Goal: Check status: Check status

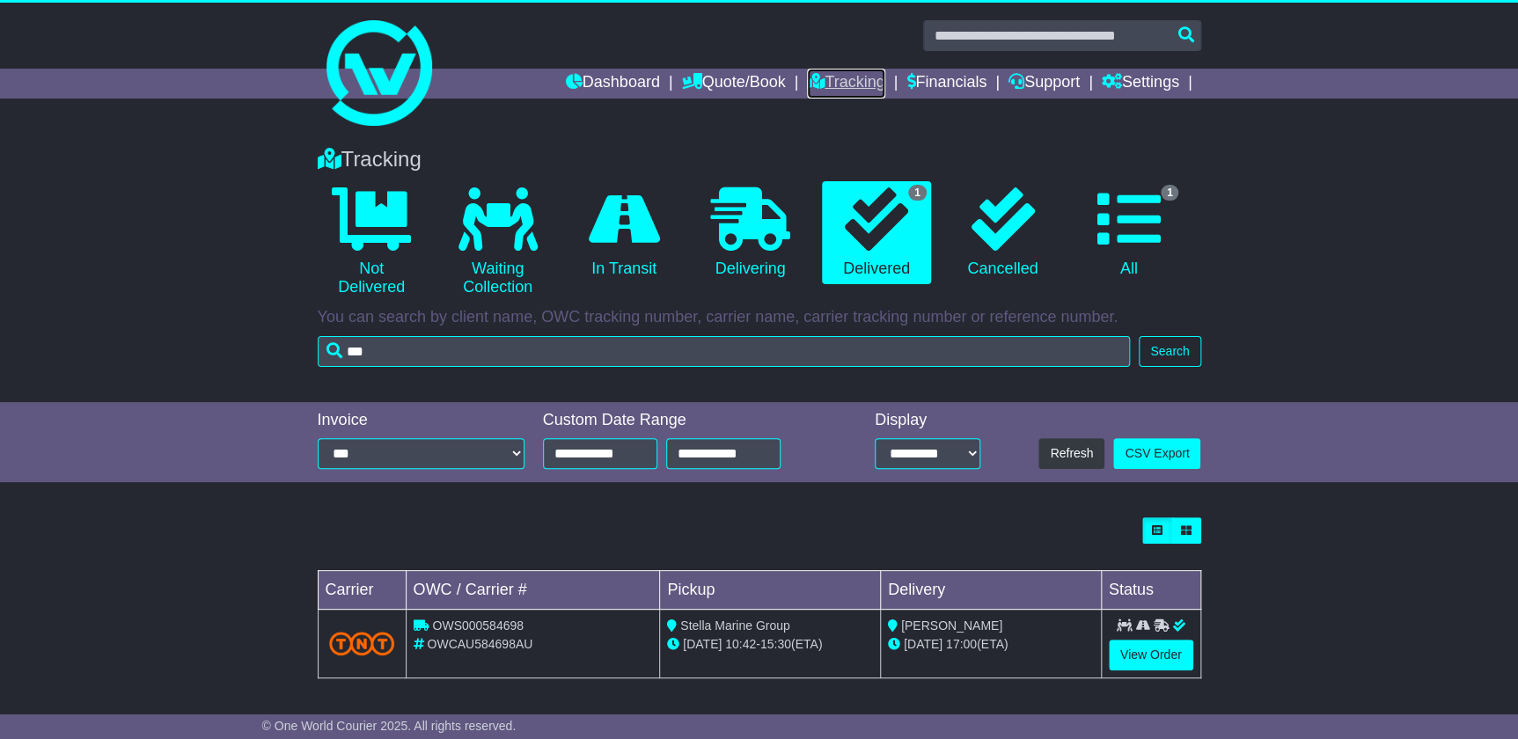
click at [856, 83] on link "Tracking" at bounding box center [845, 84] width 77 height 30
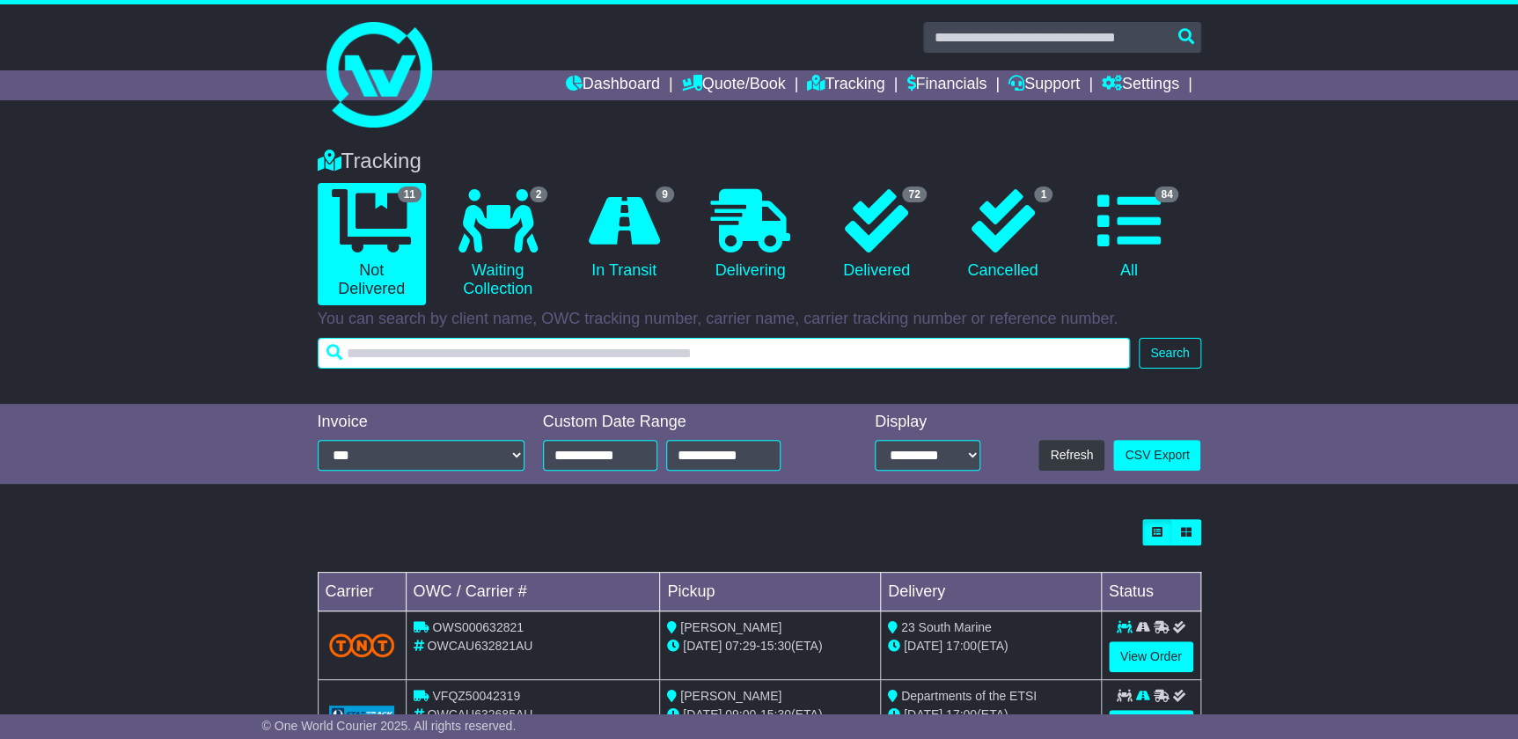
click at [670, 353] on input "text" at bounding box center [724, 353] width 813 height 31
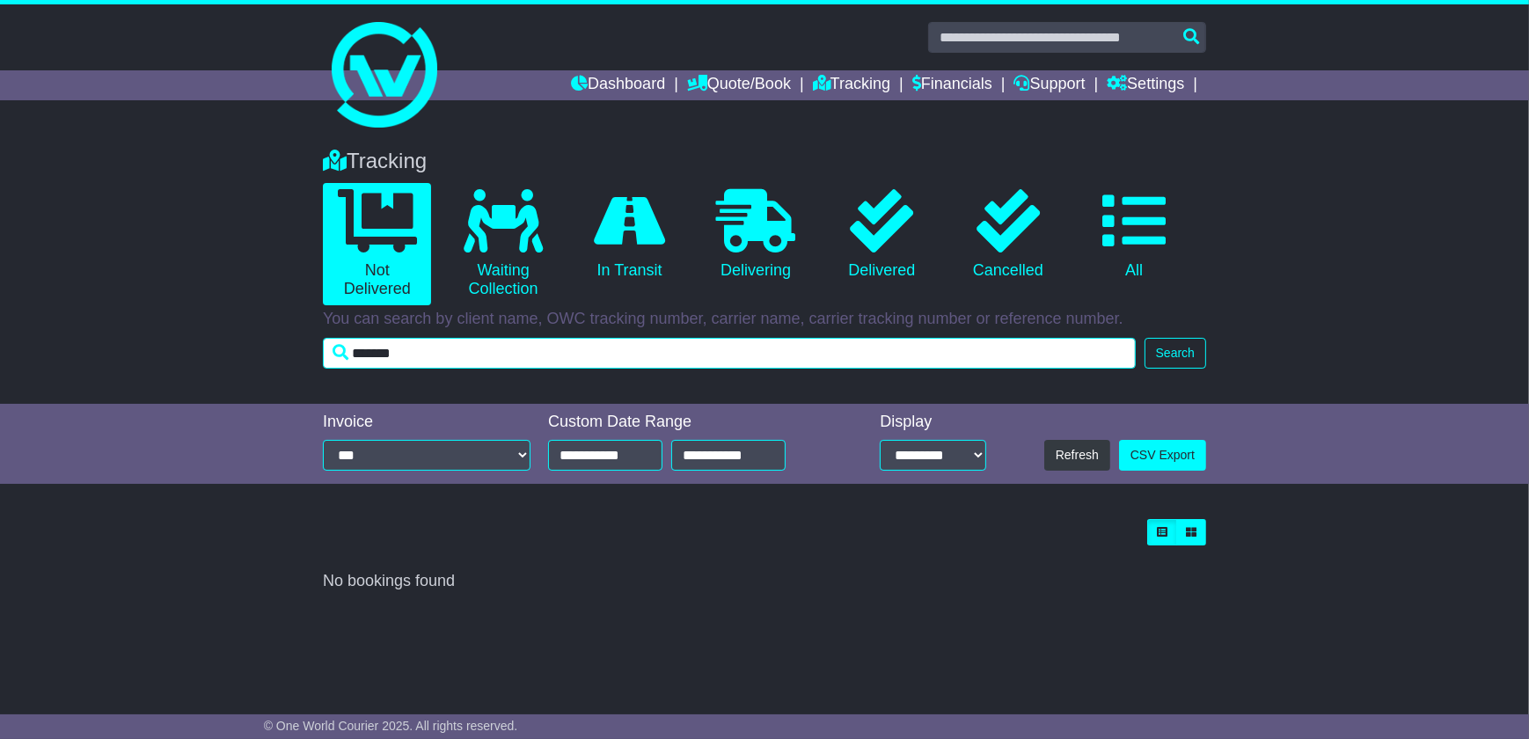
click at [502, 361] on input "*******" at bounding box center [729, 353] width 813 height 31
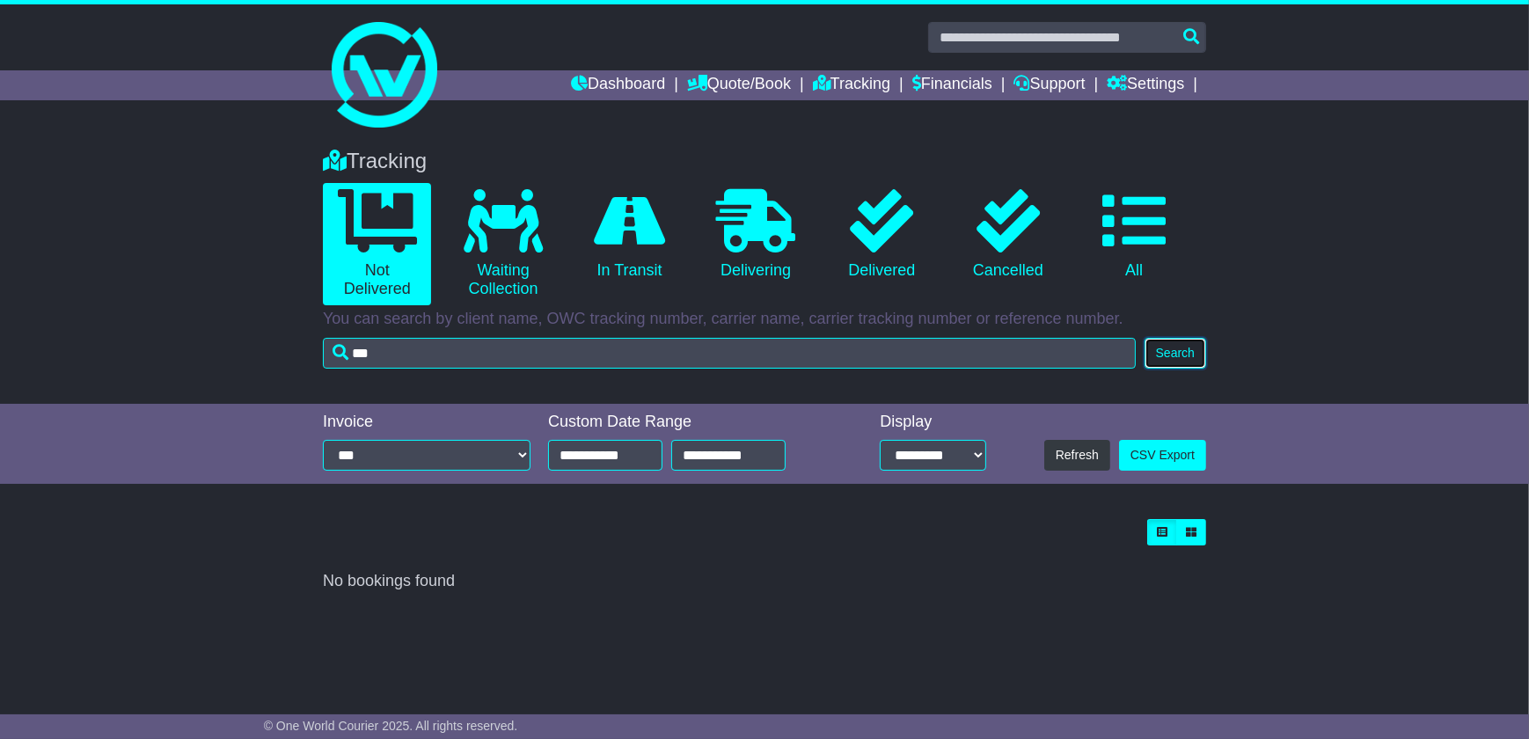
click at [1169, 356] on button "Search" at bounding box center [1176, 353] width 62 height 31
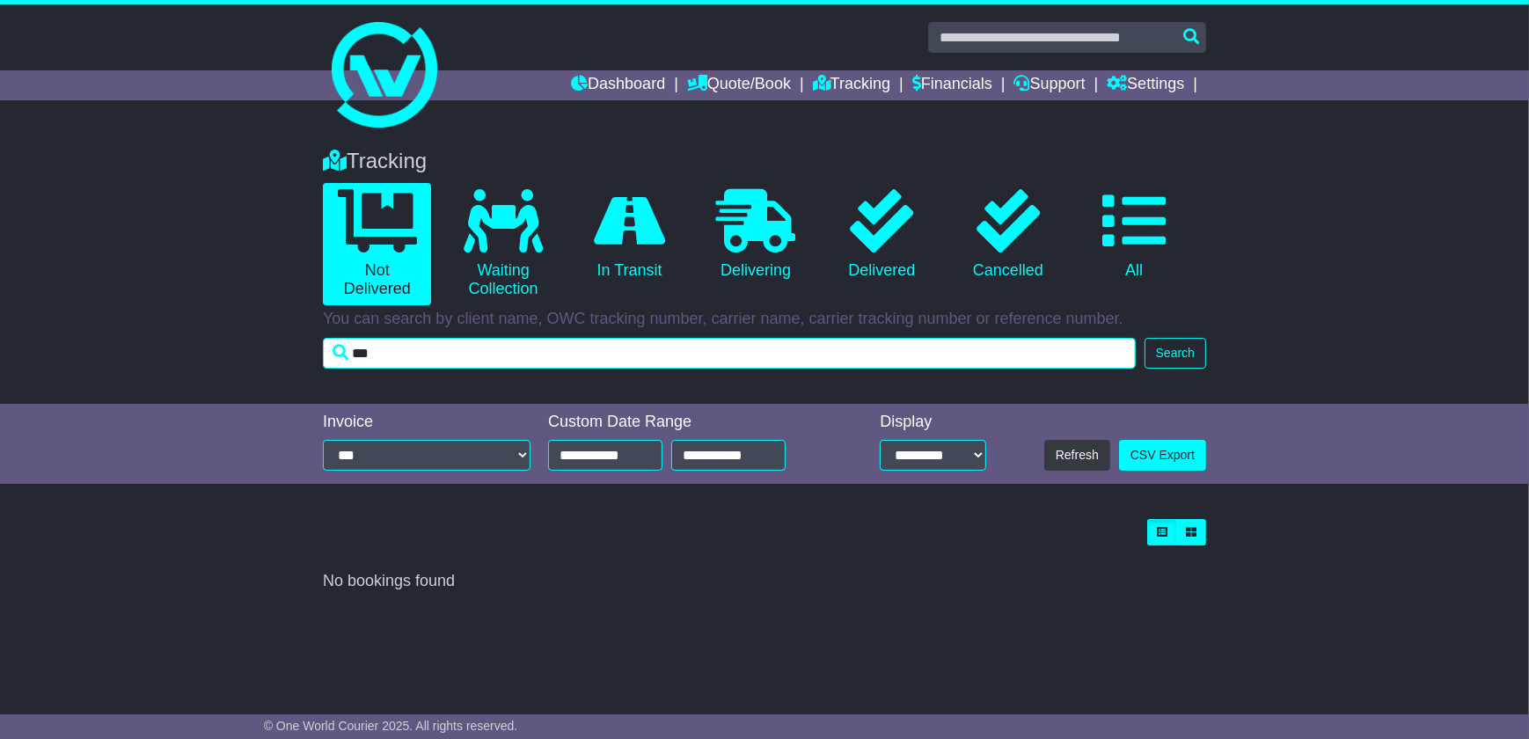
click at [754, 344] on input "***" at bounding box center [729, 353] width 813 height 31
type input "*"
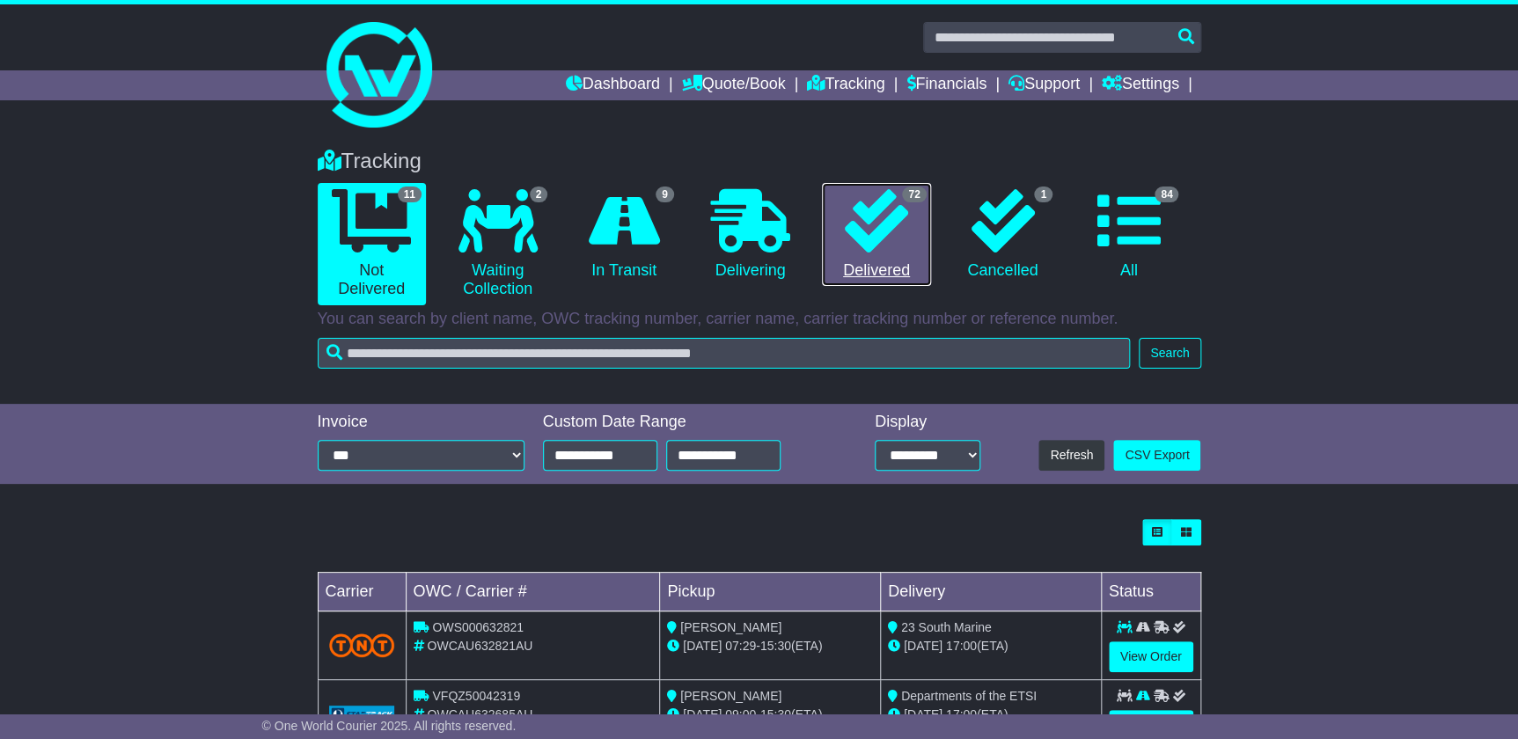
click at [906, 224] on icon at bounding box center [876, 220] width 63 height 63
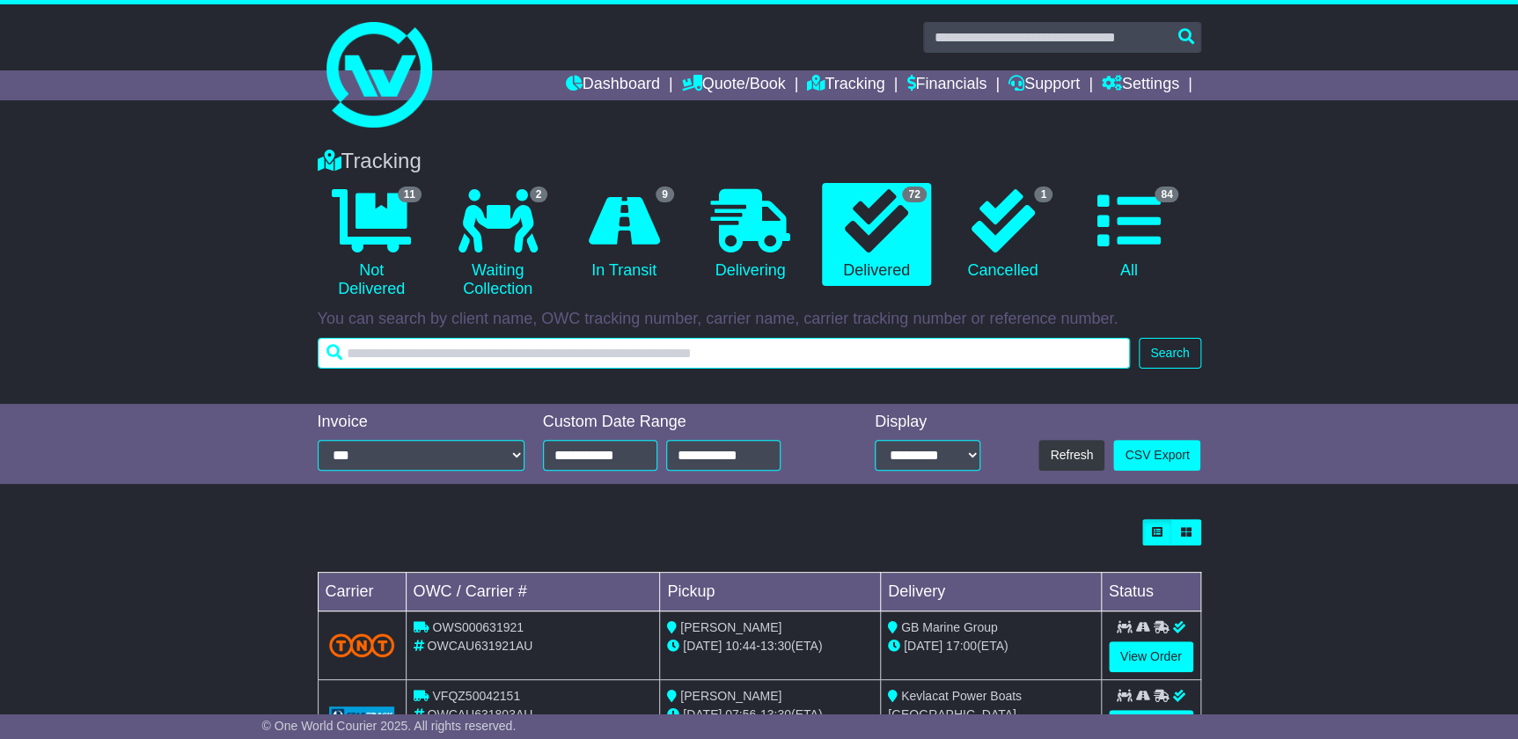
click at [825, 351] on input "text" at bounding box center [724, 353] width 813 height 31
type input "***"
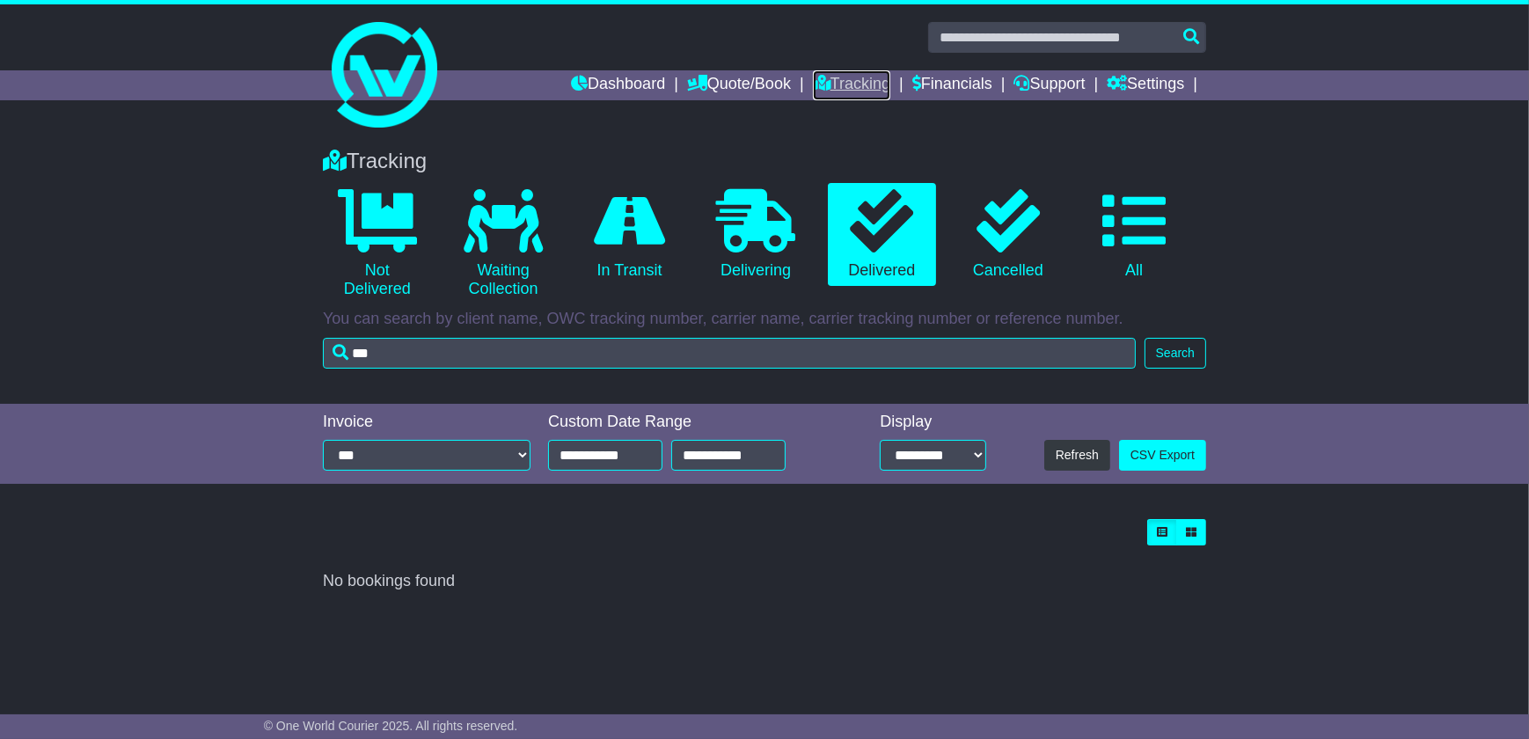
click at [860, 79] on link "Tracking" at bounding box center [851, 85] width 77 height 30
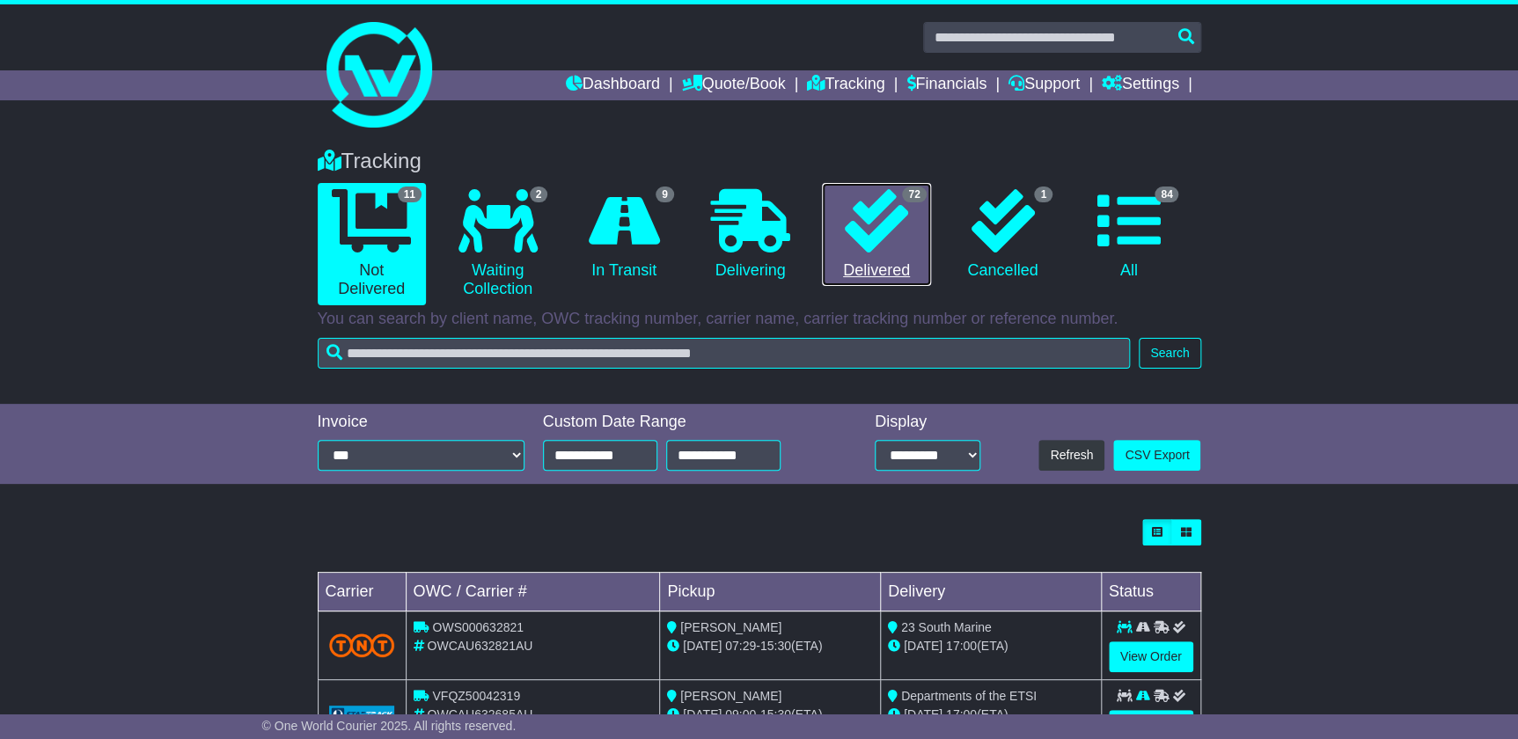
click at [911, 241] on link "72 Delivered" at bounding box center [876, 235] width 108 height 104
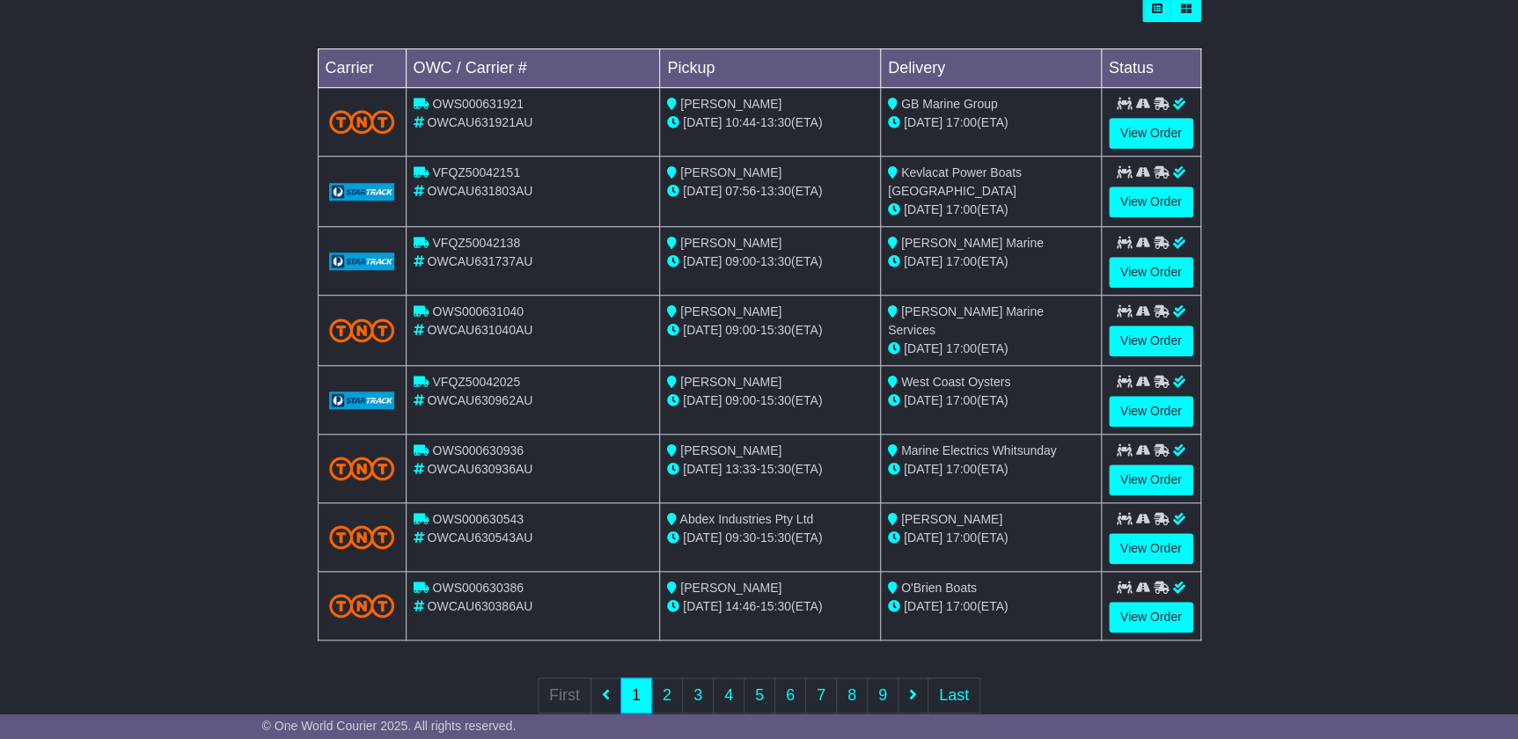
scroll to position [559, 0]
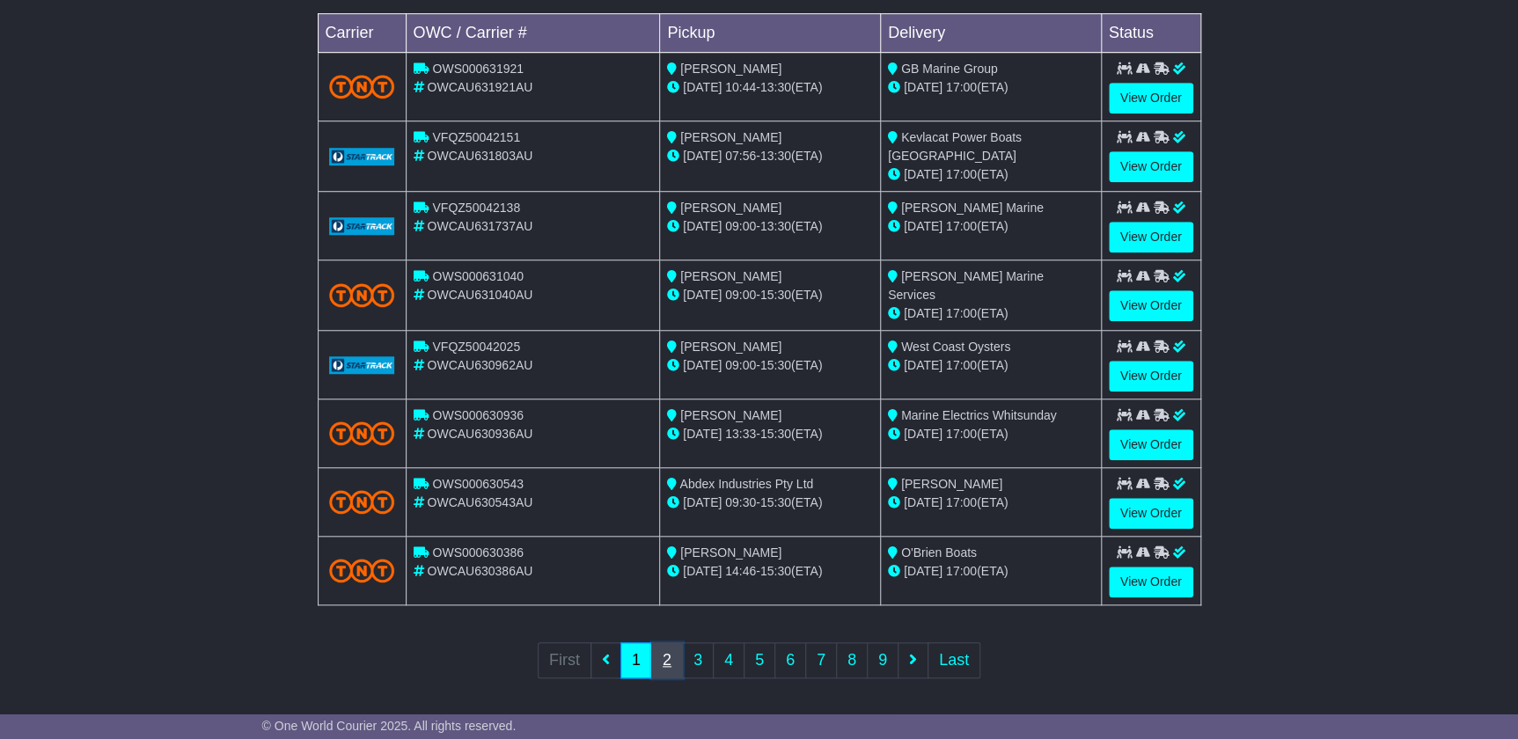
click at [677, 659] on link "2" at bounding box center [667, 660] width 32 height 36
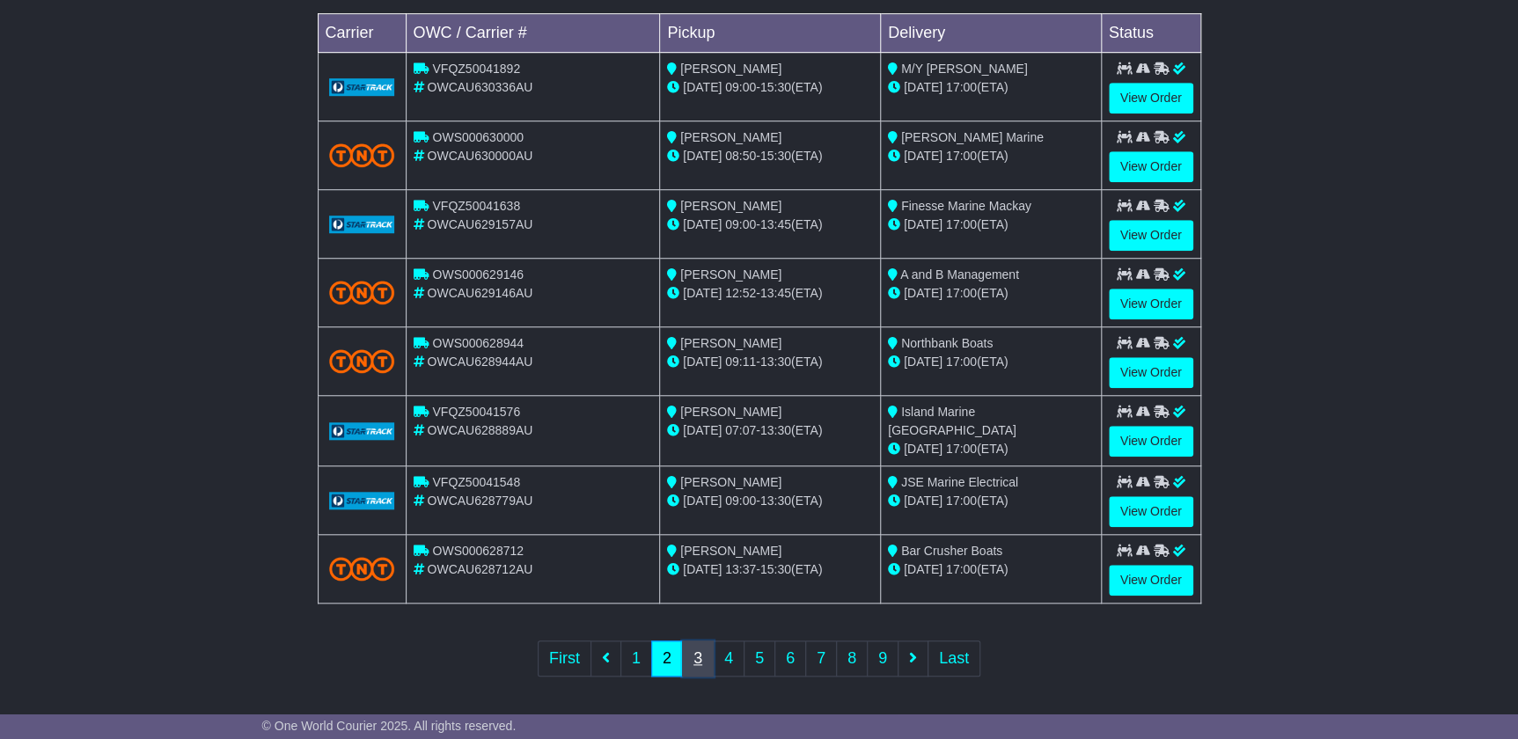
click at [708, 661] on link "3" at bounding box center [698, 659] width 32 height 36
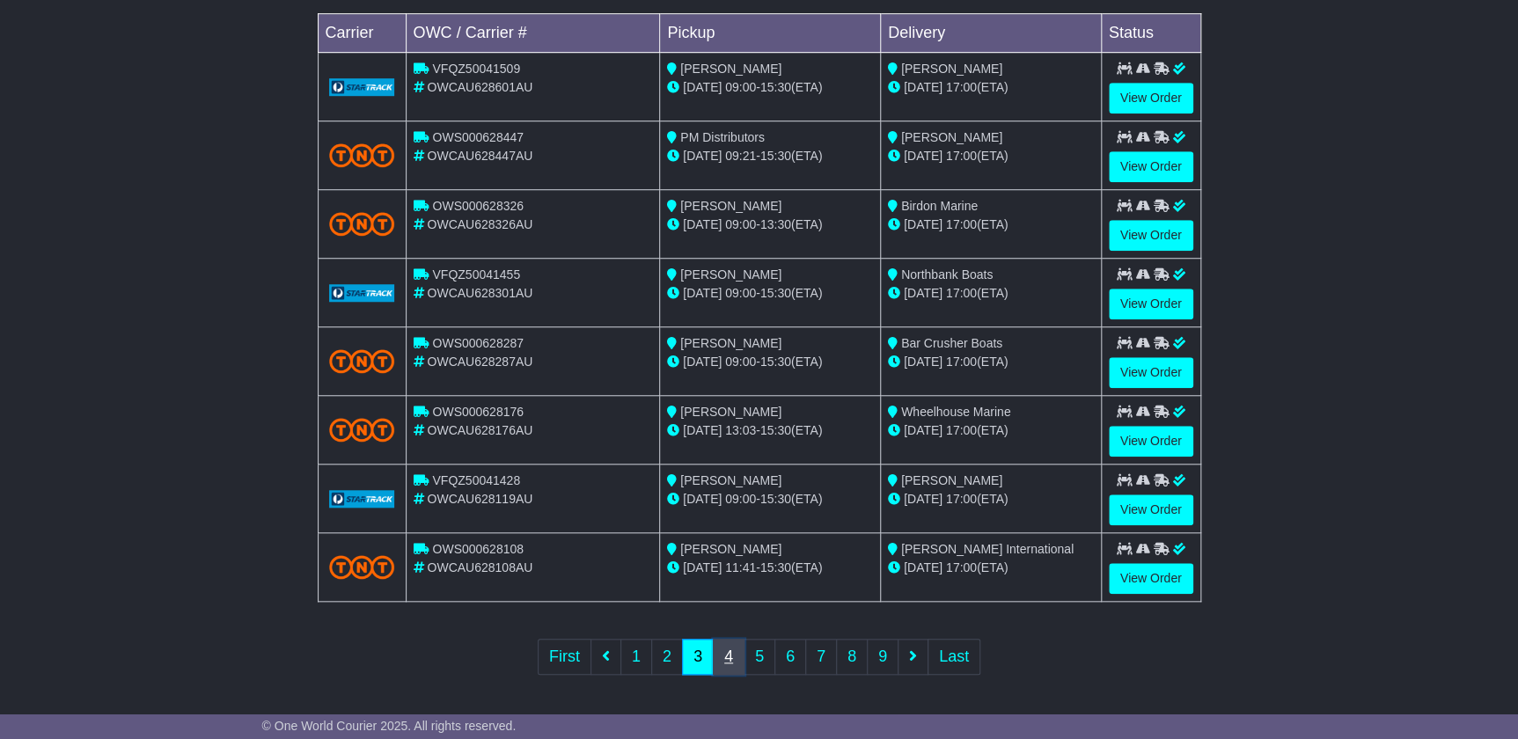
click at [730, 649] on link "4" at bounding box center [729, 657] width 32 height 36
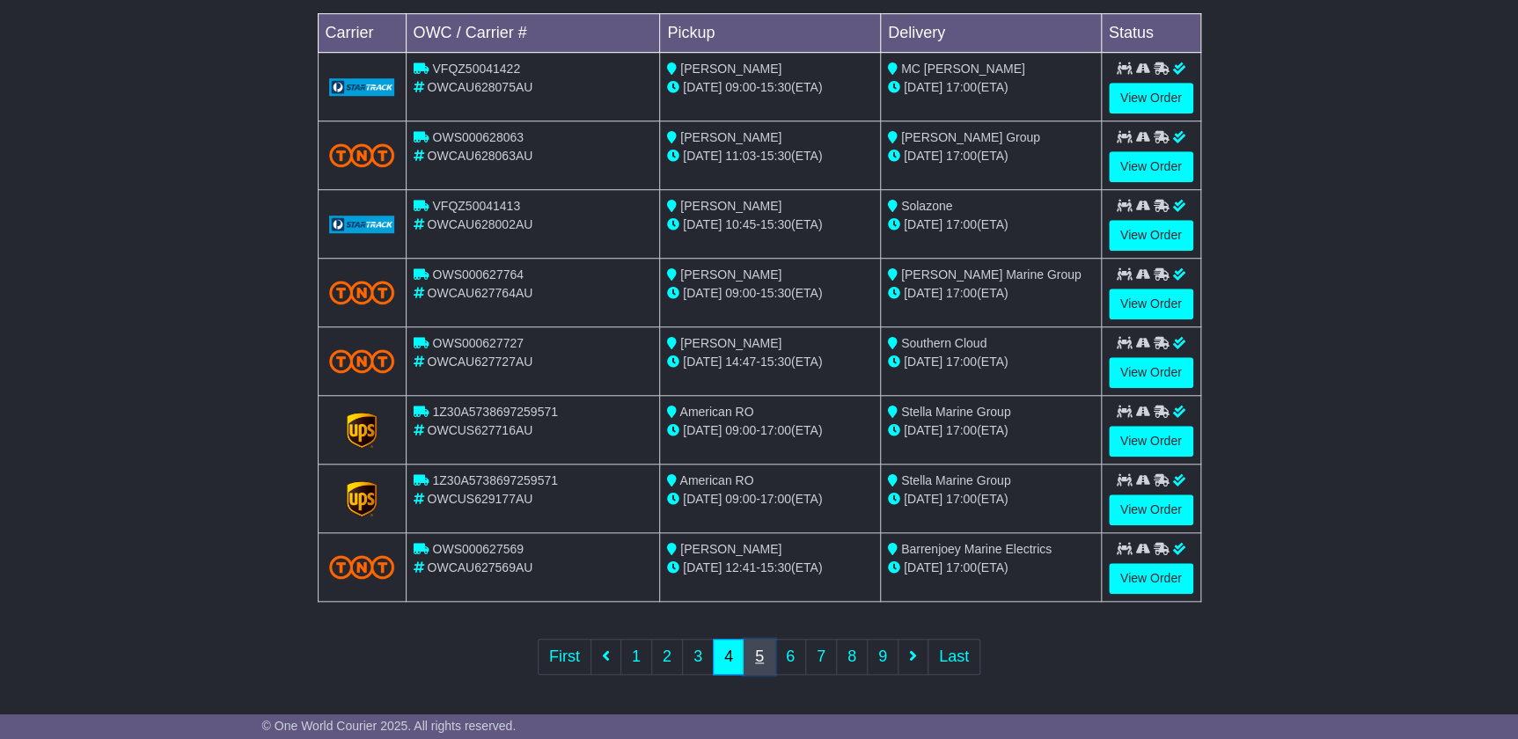
click at [756, 651] on link "5" at bounding box center [760, 657] width 32 height 36
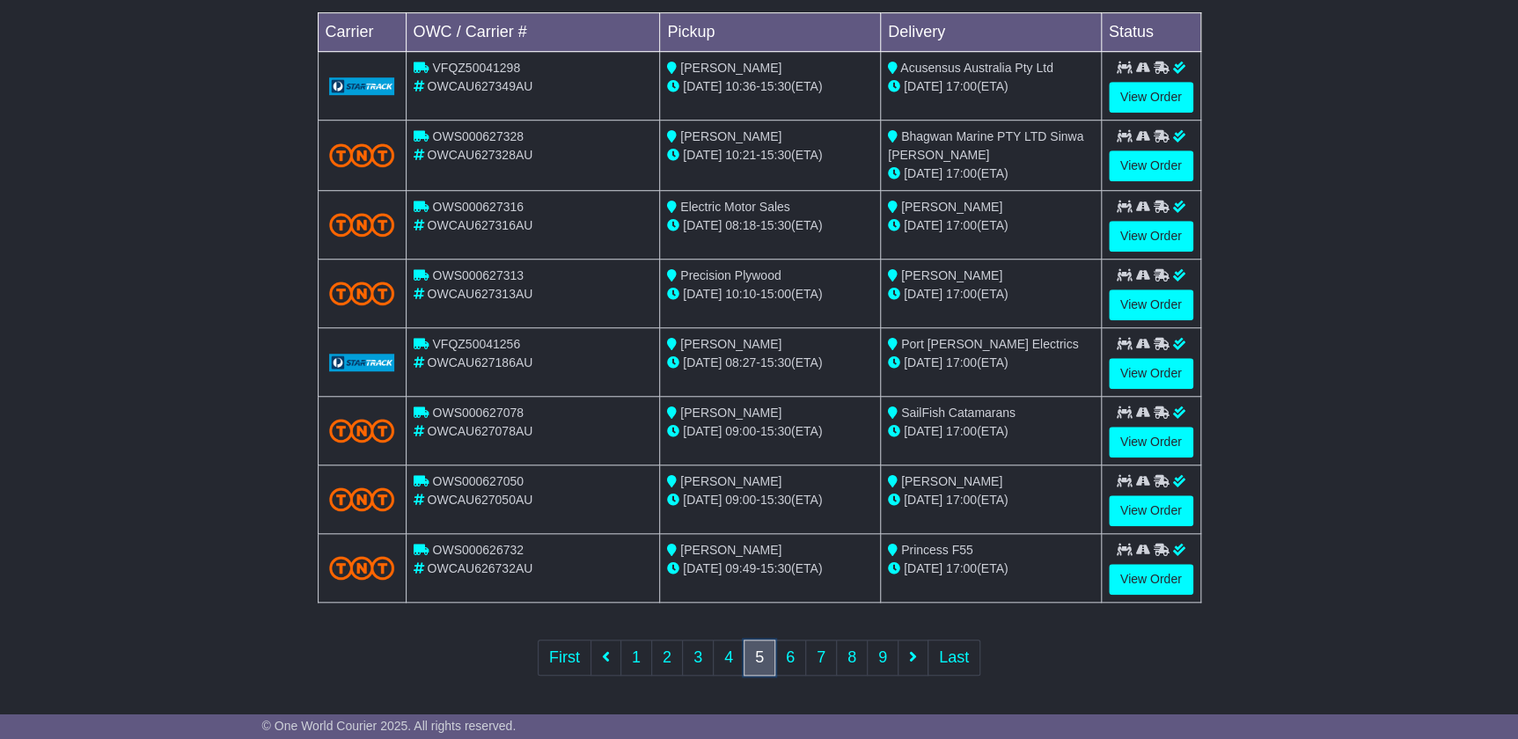
scroll to position [561, 0]
click at [803, 651] on link "6" at bounding box center [790, 657] width 32 height 36
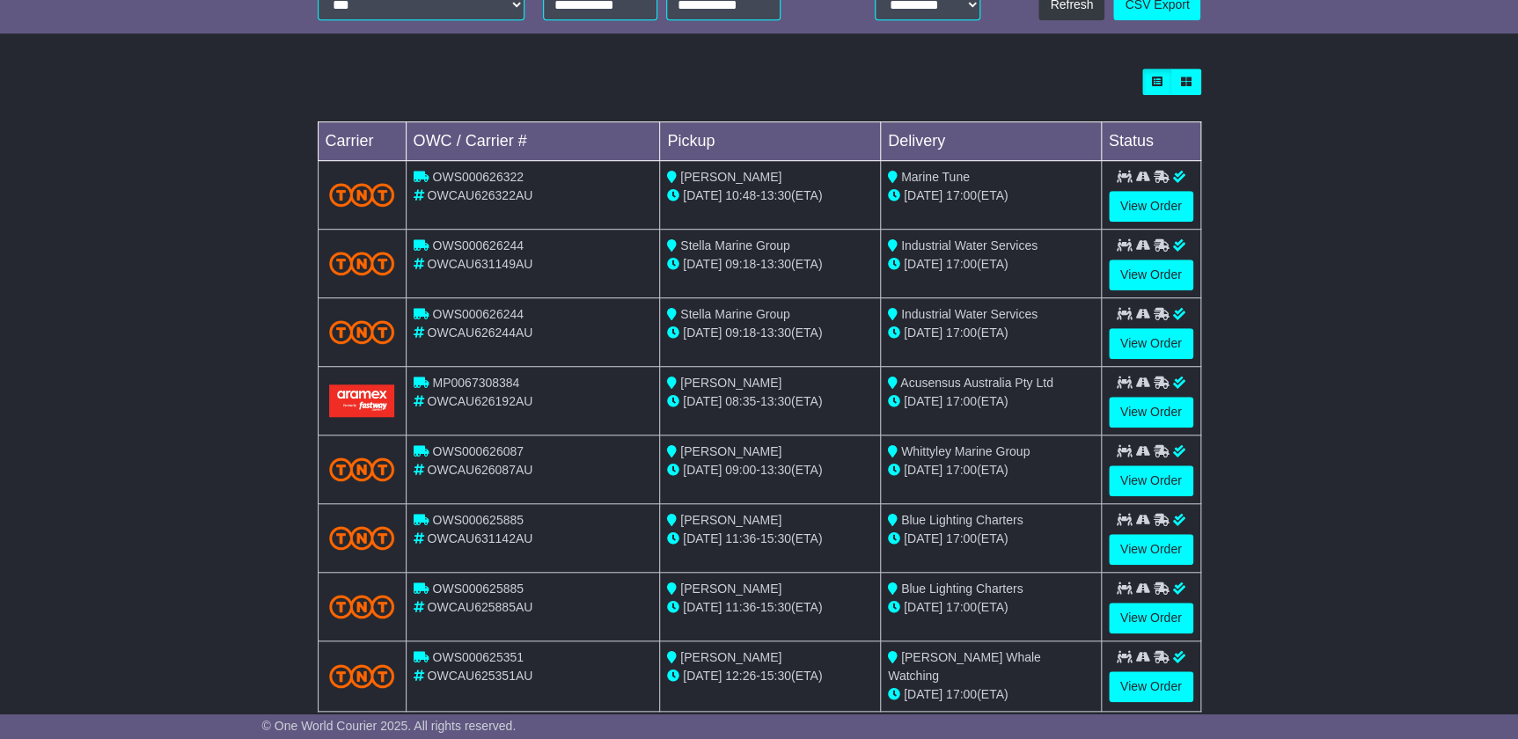
scroll to position [480, 0]
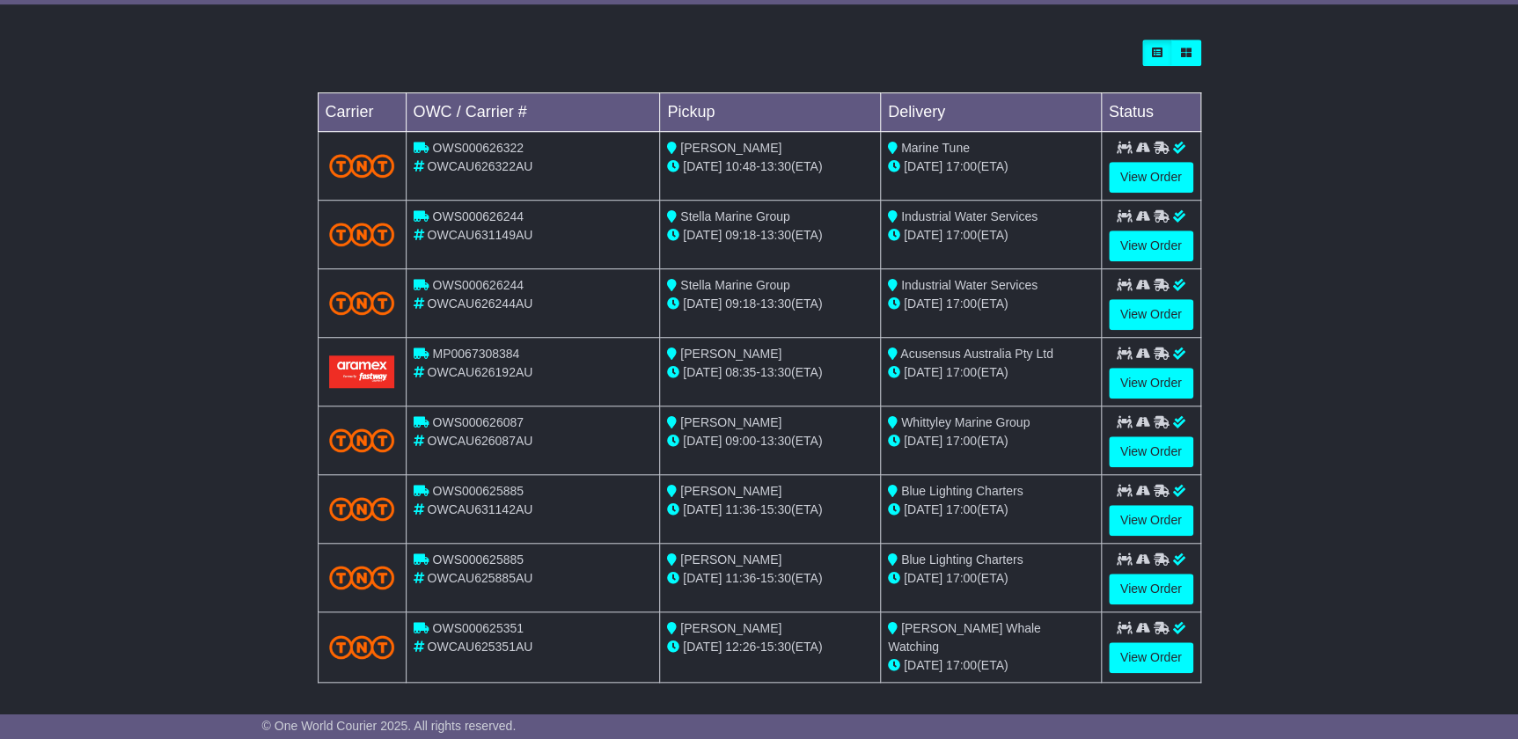
click at [1357, 298] on div "Loading... No bookings found Carrier OWC / Carrier # Pickup Delivery Status OWS…" at bounding box center [759, 410] width 1518 height 758
